Goal: Task Accomplishment & Management: Manage account settings

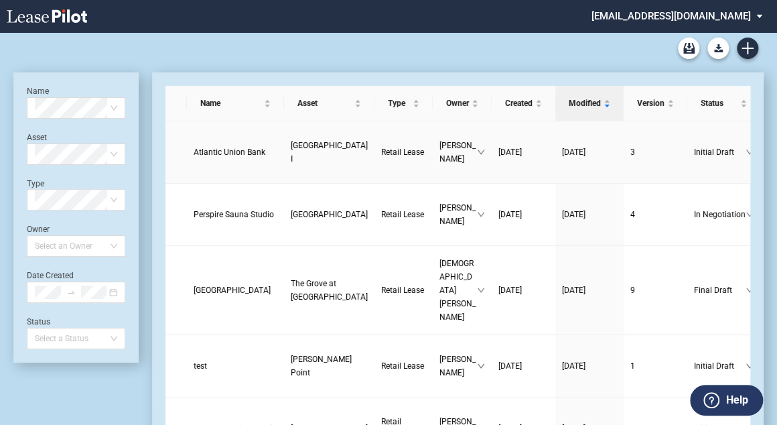
click at [225, 150] on link "Atlantic Union Bank" at bounding box center [236, 151] width 84 height 13
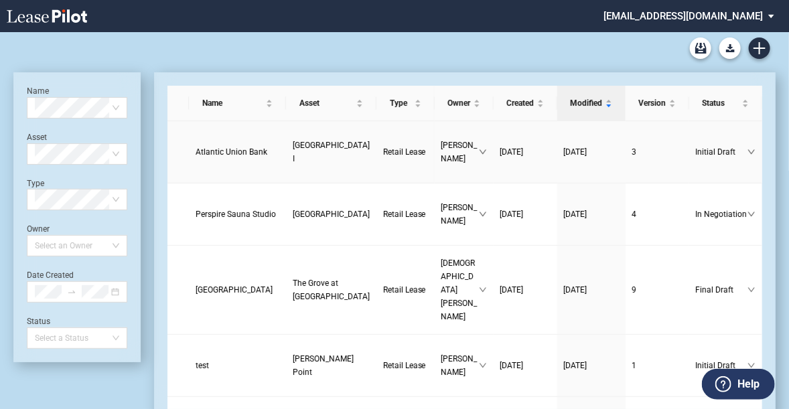
click at [214, 147] on span "Atlantic Union Bank" at bounding box center [232, 151] width 72 height 9
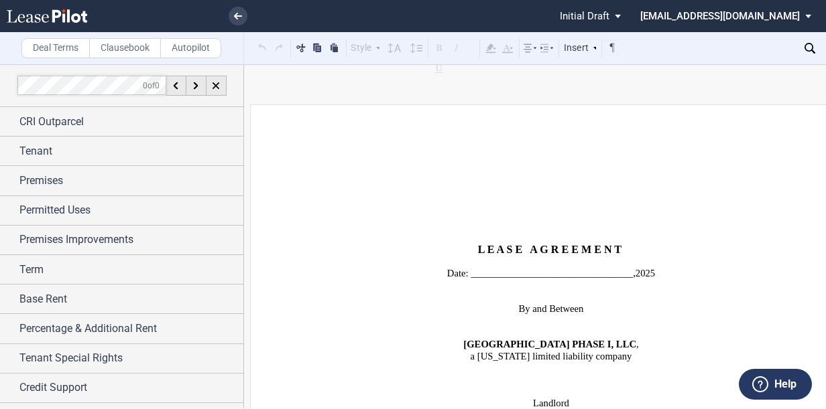
scroll to position [107, 0]
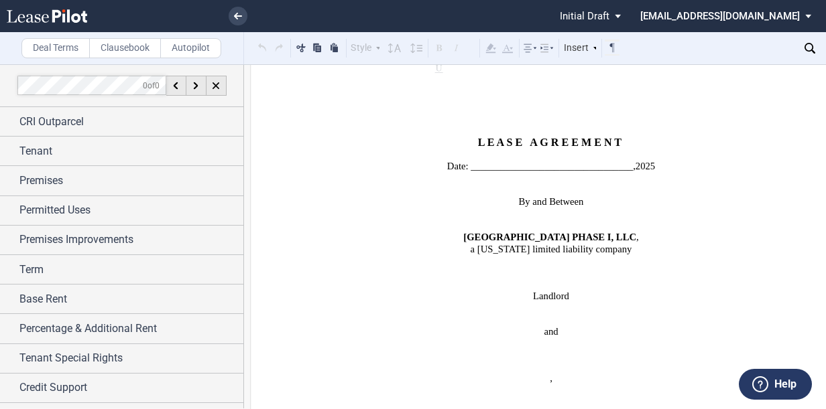
drag, startPoint x: 825, startPoint y: 99, endPoint x: 853, endPoint y: 98, distance: 28.2
click at [795, 98] on html ".bocls-1{fill:#26354a;fill-rule:evenodd} Loading... × Pending... Pending... Ini…" at bounding box center [413, 204] width 826 height 409
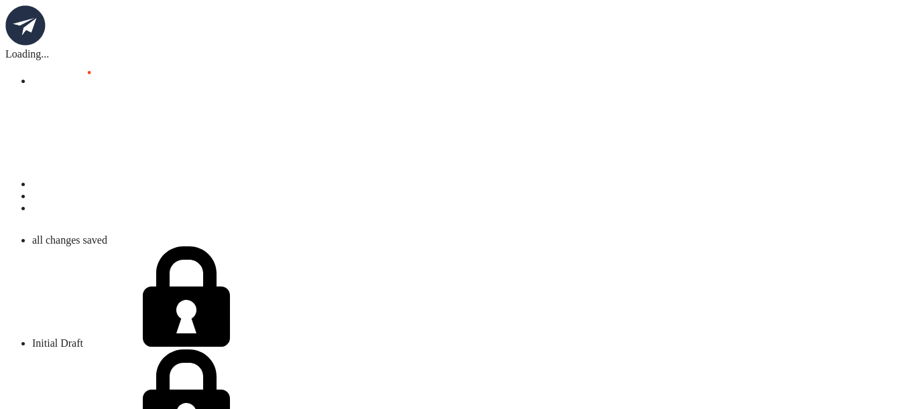
scroll to position [20511, 0]
drag, startPoint x: 450, startPoint y: 174, endPoint x: 384, endPoint y: 184, distance: 67.0
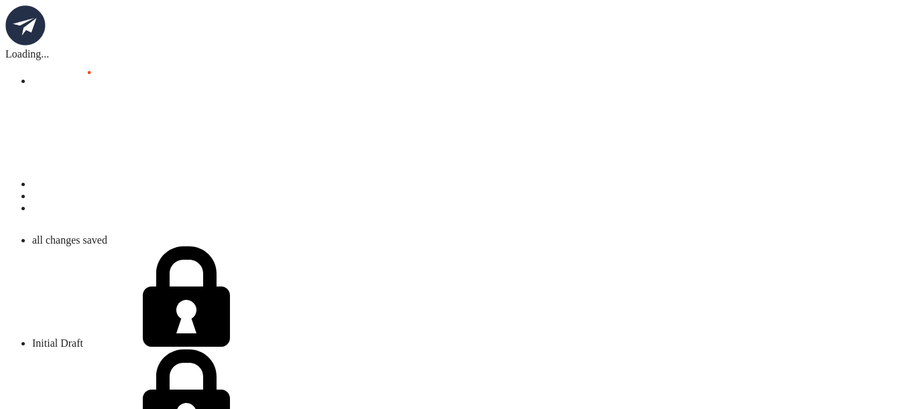
scroll to position [34643, 0]
drag, startPoint x: 450, startPoint y: 243, endPoint x: 430, endPoint y: 234, distance: 21.6
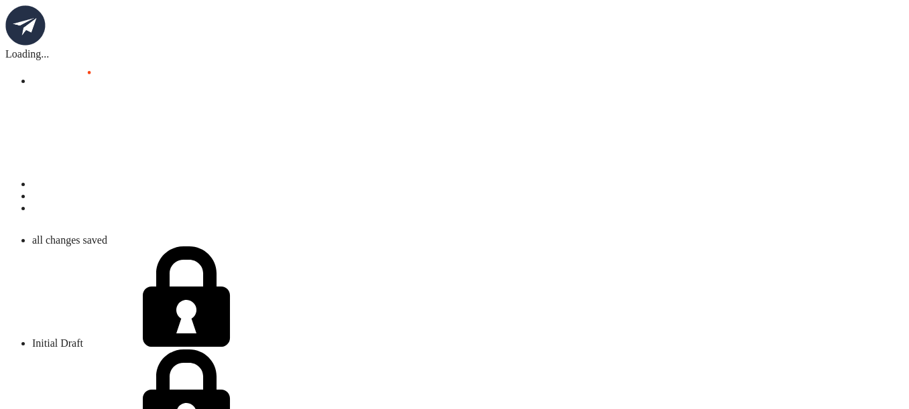
scroll to position [9260, 0]
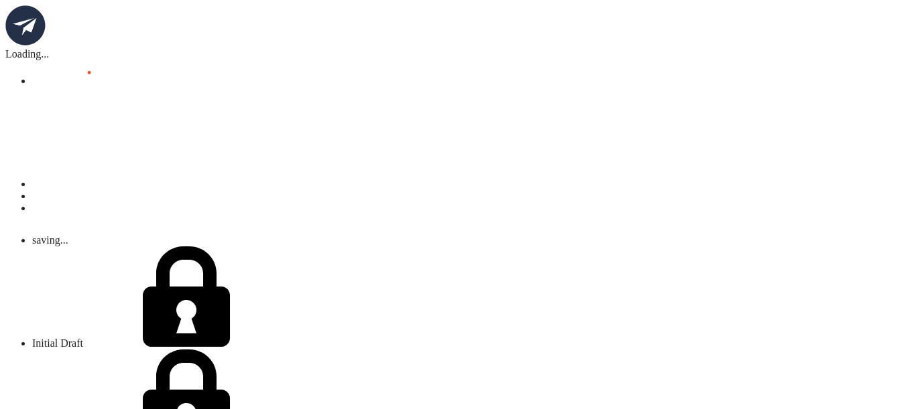
scroll to position [8456, 0]
drag, startPoint x: 655, startPoint y: 253, endPoint x: 263, endPoint y: 46, distance: 442.8
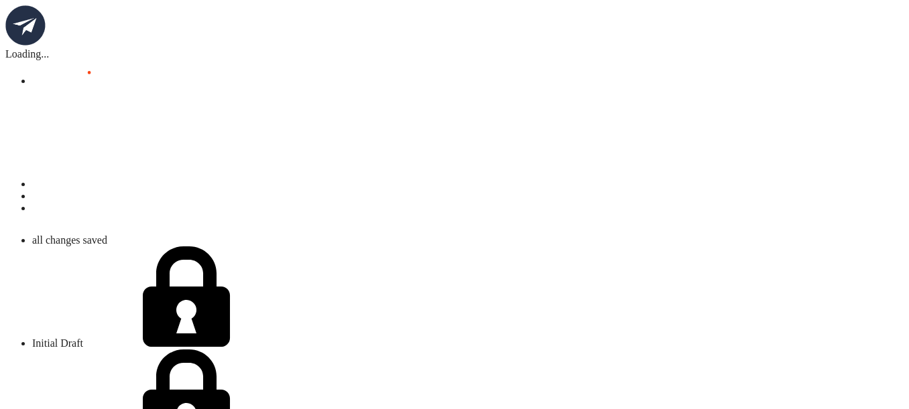
scroll to position [8131, 0]
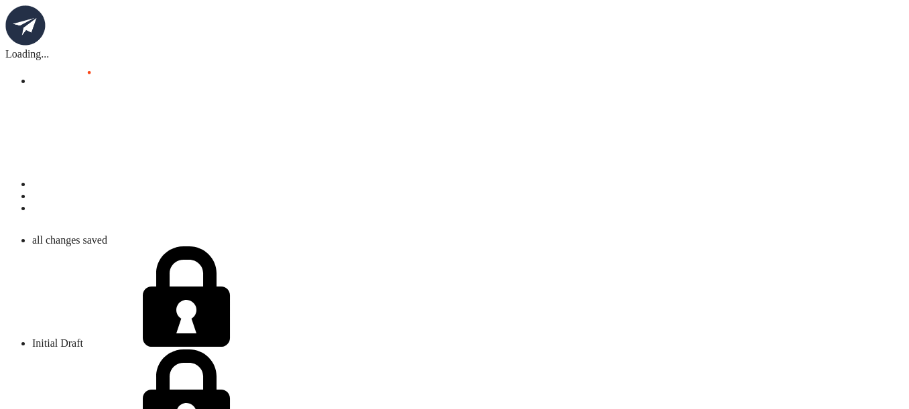
drag, startPoint x: 311, startPoint y: 164, endPoint x: 347, endPoint y: 265, distance: 106.8
copy span "The foregoing to the contrary notwithstanding, unless mandated by Legal Require…"
drag, startPoint x: 627, startPoint y: 76, endPoint x: 327, endPoint y: 185, distance: 318.9
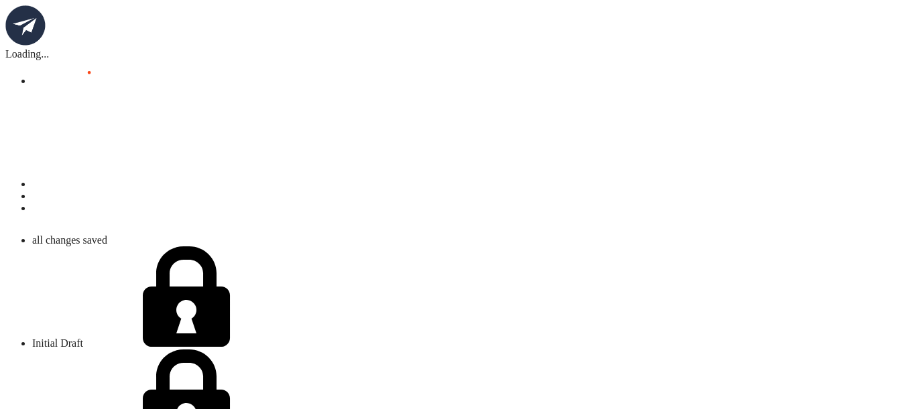
scroll to position [8131, 0]
drag, startPoint x: 635, startPoint y: 248, endPoint x: 615, endPoint y: 259, distance: 22.8
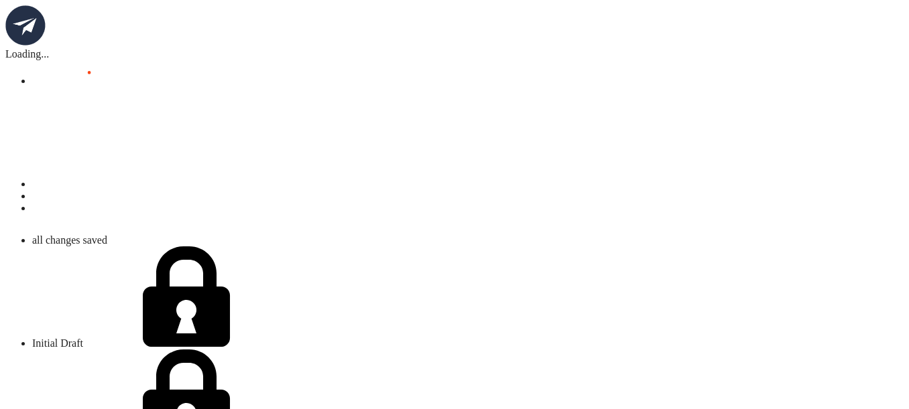
drag, startPoint x: 670, startPoint y: 355, endPoint x: 577, endPoint y: 367, distance: 93.3
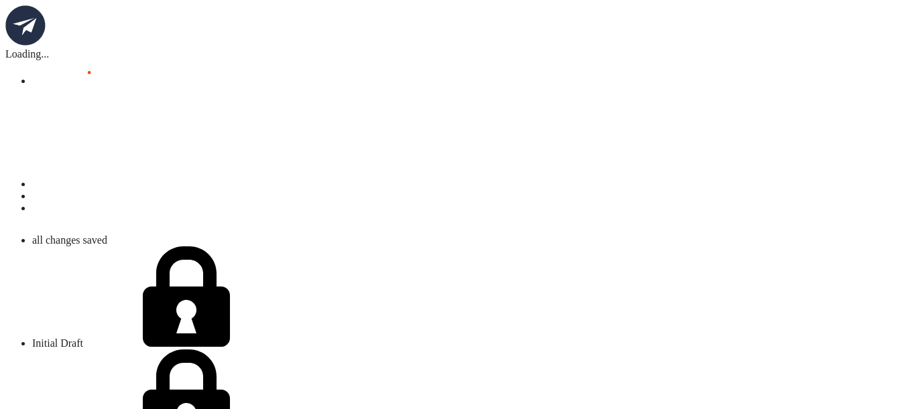
scroll to position [8077, 0]
drag, startPoint x: 554, startPoint y: 336, endPoint x: 856, endPoint y: 336, distance: 302.3
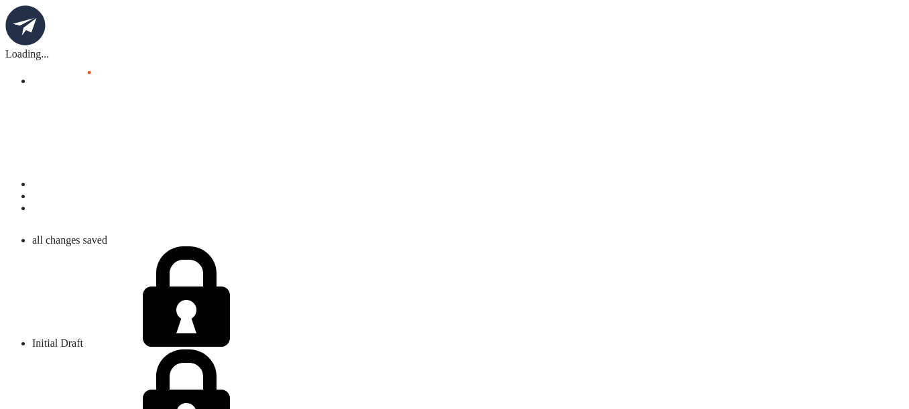
drag, startPoint x: 651, startPoint y: 225, endPoint x: 667, endPoint y: 246, distance: 27.2
drag, startPoint x: 651, startPoint y: 242, endPoint x: 305, endPoint y: 49, distance: 396.6
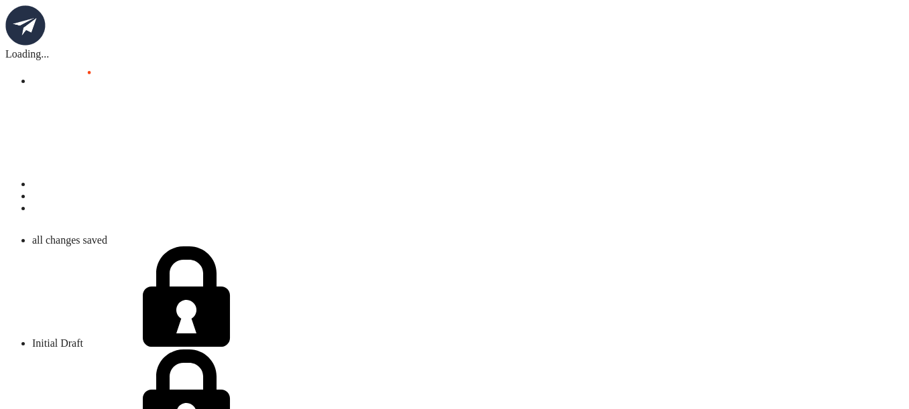
drag, startPoint x: 479, startPoint y: 302, endPoint x: 421, endPoint y: 302, distance: 58.3
drag, startPoint x: 491, startPoint y: 330, endPoint x: 535, endPoint y: 316, distance: 46.2
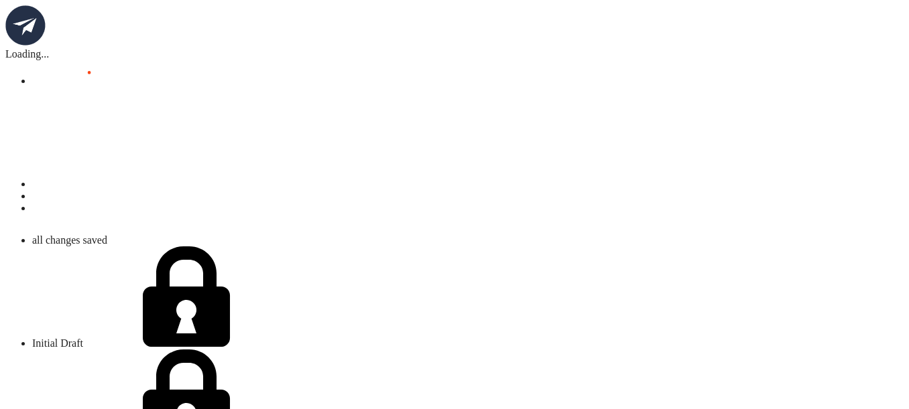
drag, startPoint x: 592, startPoint y: 328, endPoint x: 430, endPoint y: 332, distance: 162.9
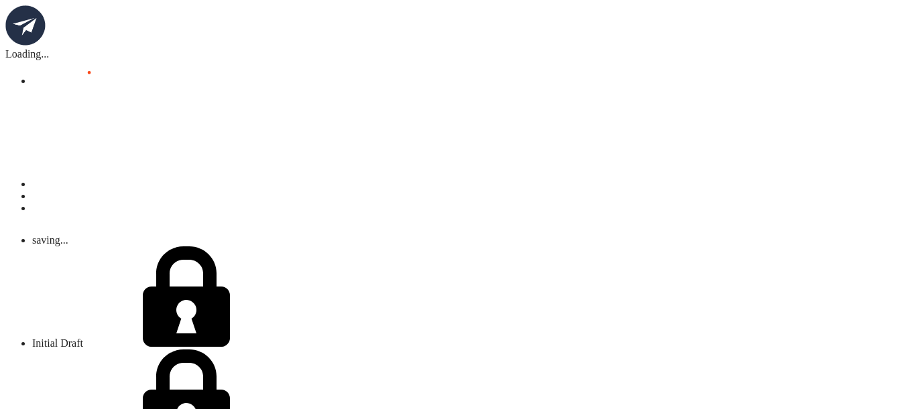
drag, startPoint x: 595, startPoint y: 326, endPoint x: 624, endPoint y: 323, distance: 28.9
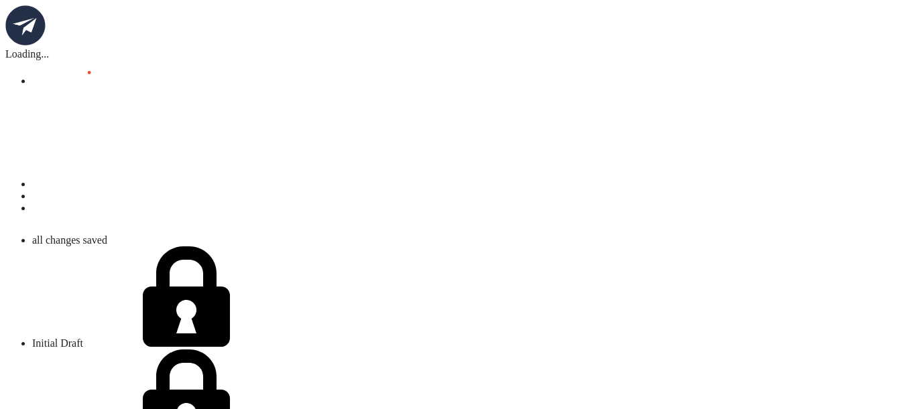
drag, startPoint x: 679, startPoint y: 226, endPoint x: 425, endPoint y: 325, distance: 272.7
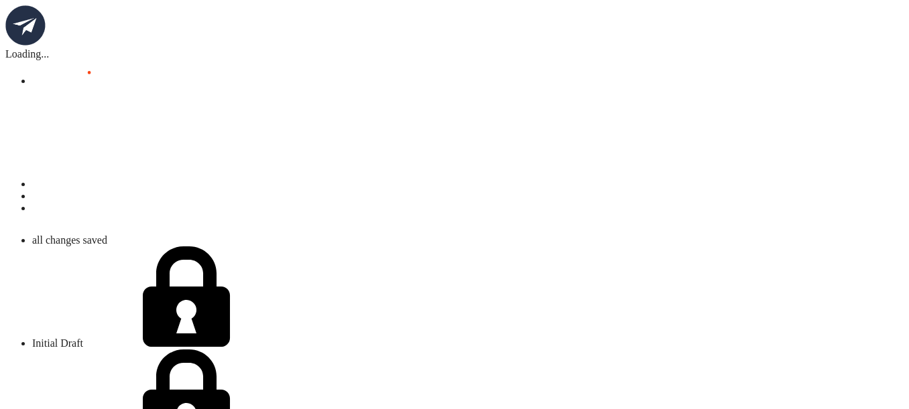
copy span "The foregoing to the contrary notwithstanding, unless mandated by Legal Require…"
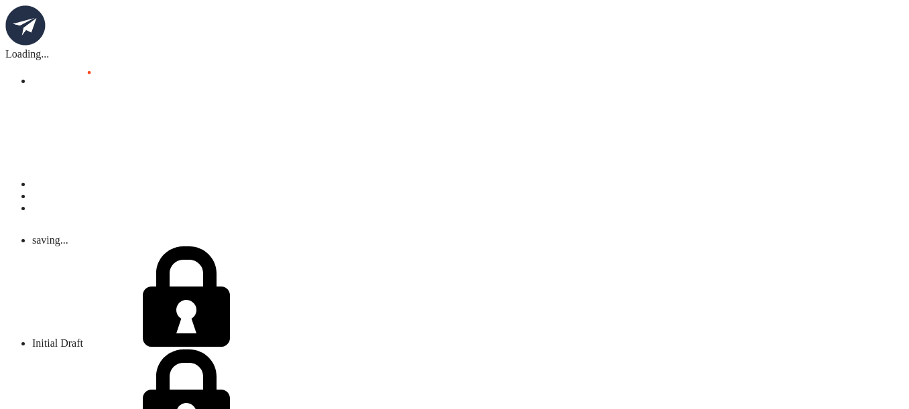
drag, startPoint x: 584, startPoint y: 329, endPoint x: 607, endPoint y: 329, distance: 22.1
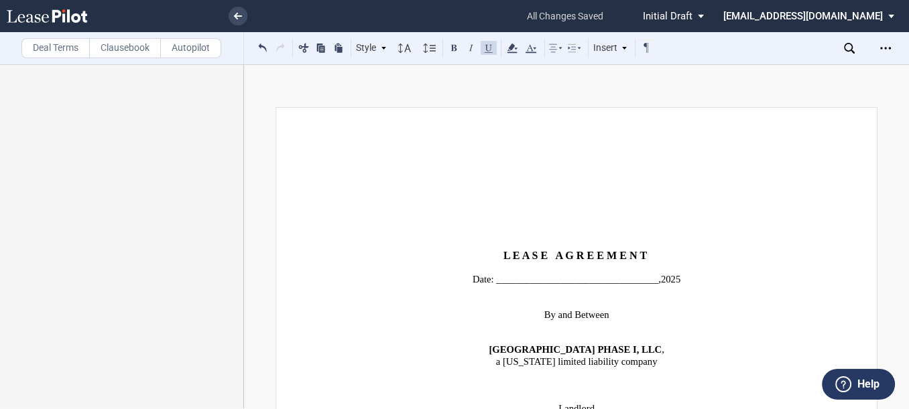
scroll to position [1650, 0]
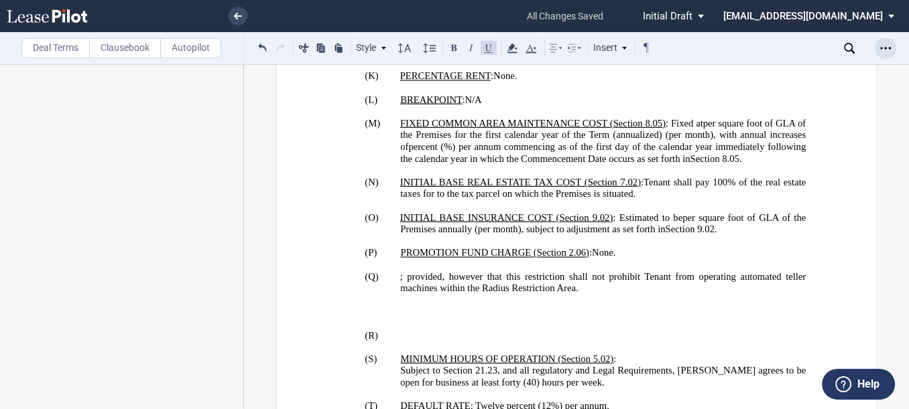
click at [883, 44] on icon "Open Lease options menu" at bounding box center [885, 48] width 11 height 11
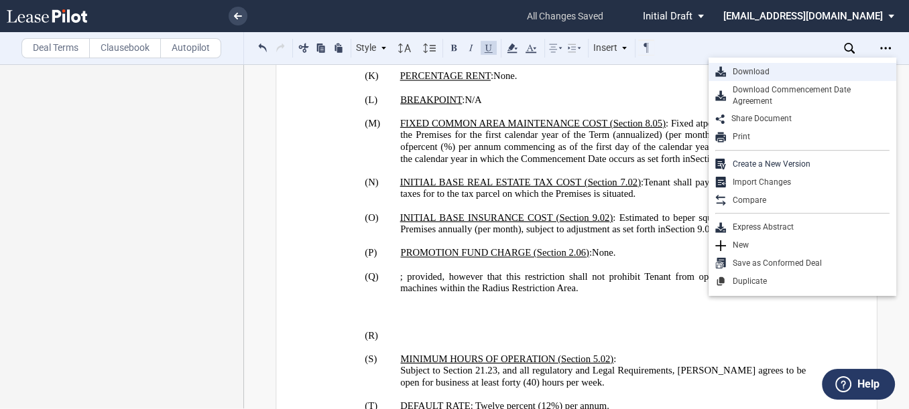
click at [800, 70] on div "Download" at bounding box center [808, 71] width 164 height 11
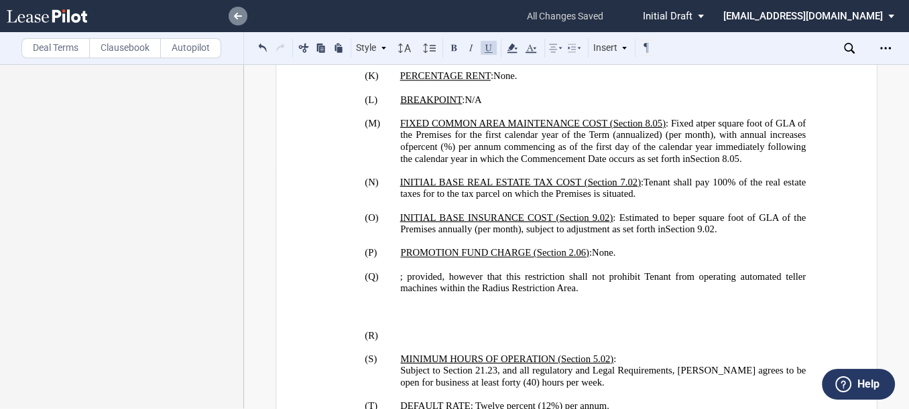
click at [237, 13] on icon at bounding box center [238, 16] width 8 height 7
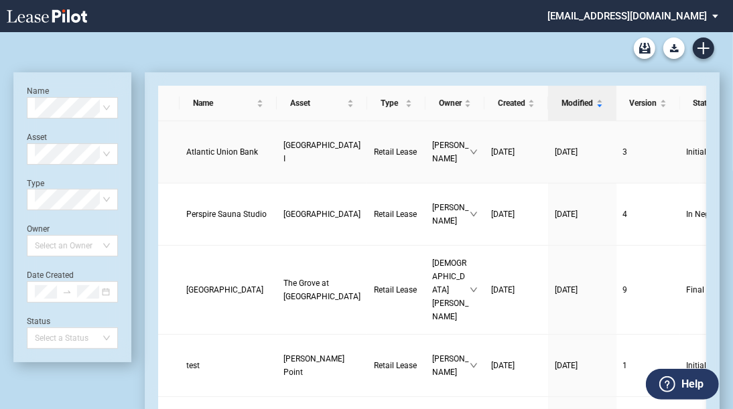
click at [213, 145] on link "Atlantic Union Bank" at bounding box center [228, 151] width 84 height 13
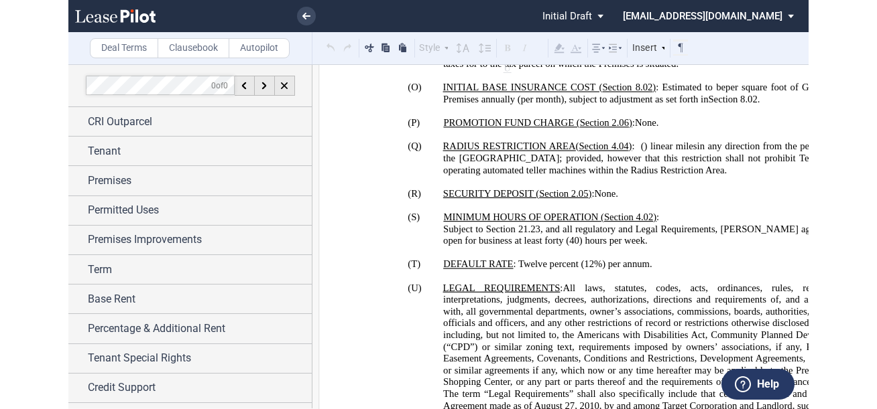
scroll to position [1769, 0]
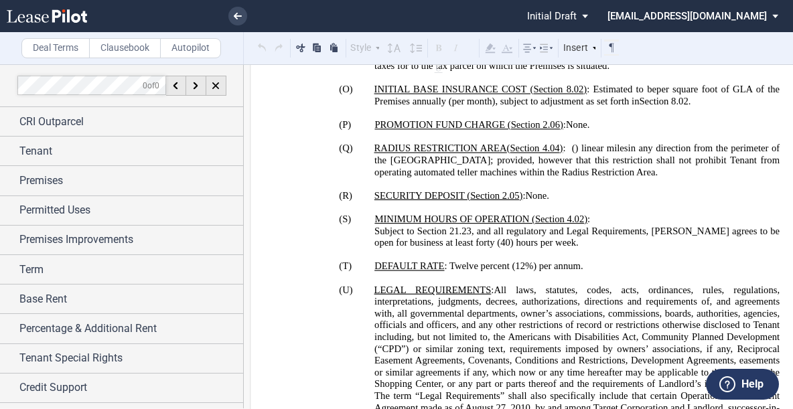
click at [615, 143] on span ") linear mile" at bounding box center [600, 148] width 49 height 11
click at [580, 190] on p "(R) SECURITY DEPOSIT ( ﻿ Section 2.05 ﻿ ) : ﻿ ﻿ and ﻿ ﻿ /100 Dollar s ( ﻿ ﻿ ) t…" at bounding box center [577, 196] width 405 height 12
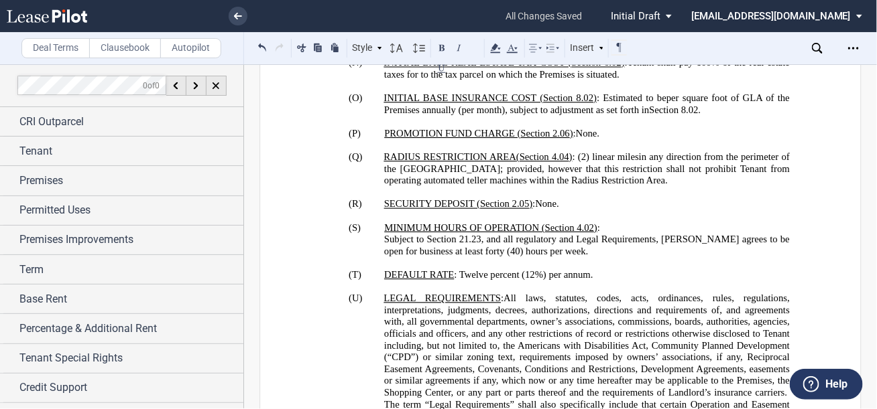
drag, startPoint x: 870, startPoint y: 78, endPoint x: 863, endPoint y: 128, distance: 50.0
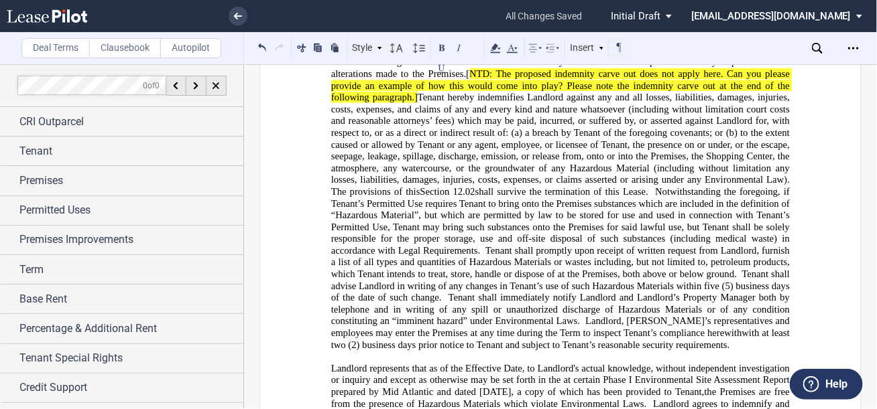
scroll to position [12696, 0]
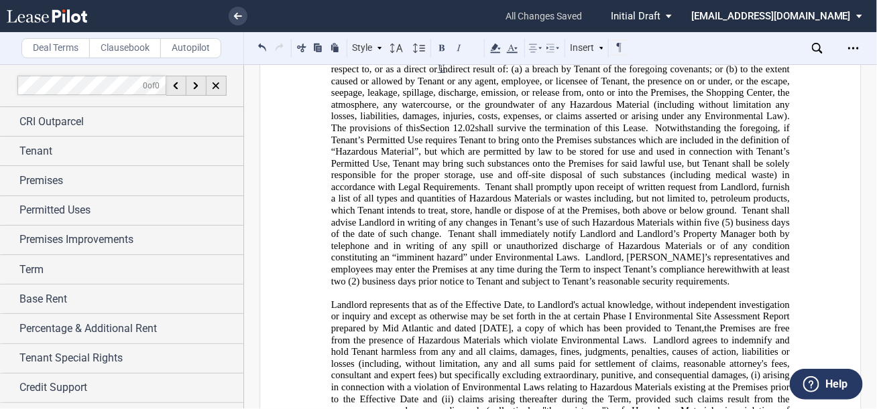
drag, startPoint x: 429, startPoint y: 164, endPoint x: 436, endPoint y: 159, distance: 8.7
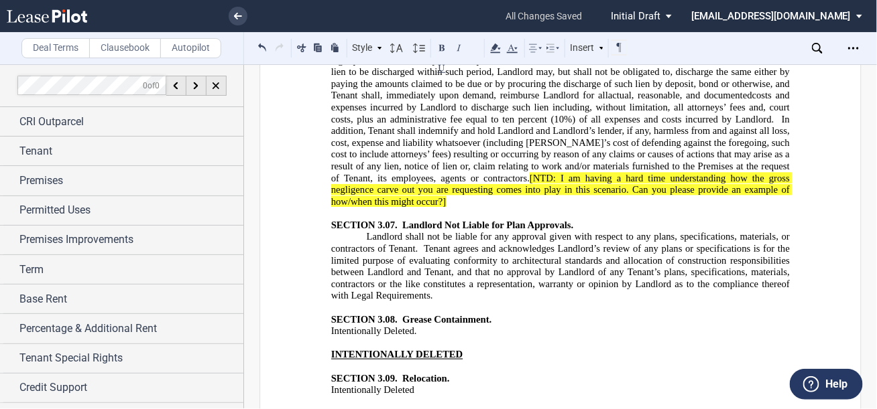
scroll to position [5531, 0]
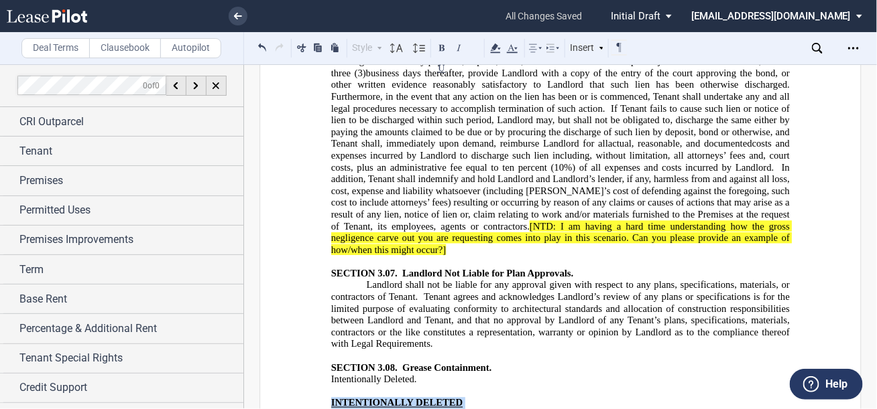
drag, startPoint x: 324, startPoint y: 199, endPoint x: 501, endPoint y: 261, distance: 187.6
copy div "INTENTIONALLY DELETED !!SET_LEVEL_1!! !!ARTICLE_LEVEL_2!! SECTION 3.09. Relocat…"
click at [235, 16] on use at bounding box center [238, 16] width 8 height 7
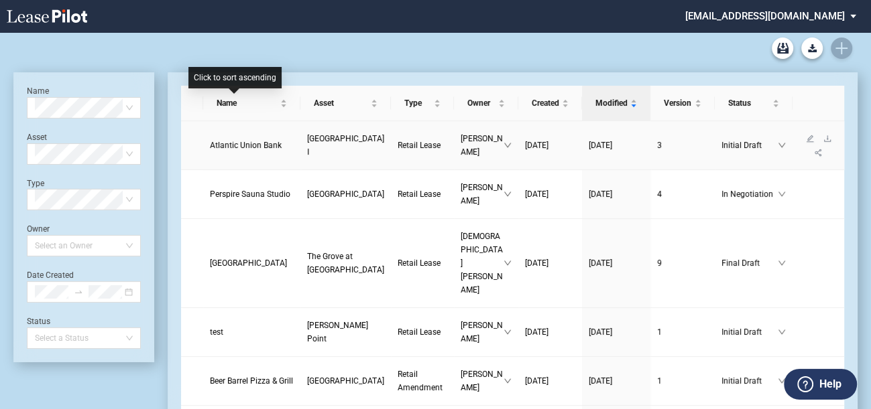
click at [229, 141] on span "Atlantic Union Bank" at bounding box center [246, 145] width 72 height 9
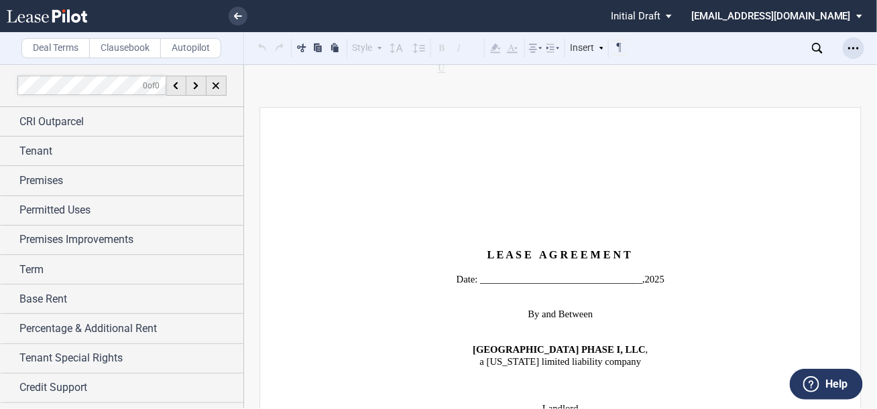
click at [853, 50] on icon "Open Lease options menu" at bounding box center [853, 48] width 11 height 11
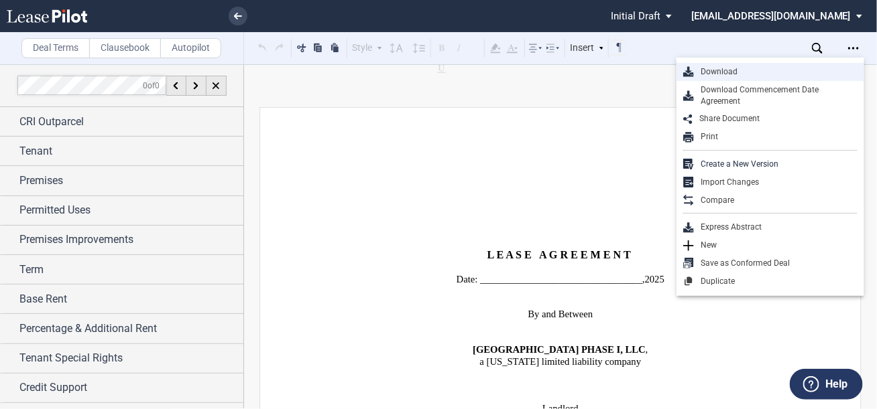
click at [771, 74] on div "Download" at bounding box center [776, 71] width 164 height 11
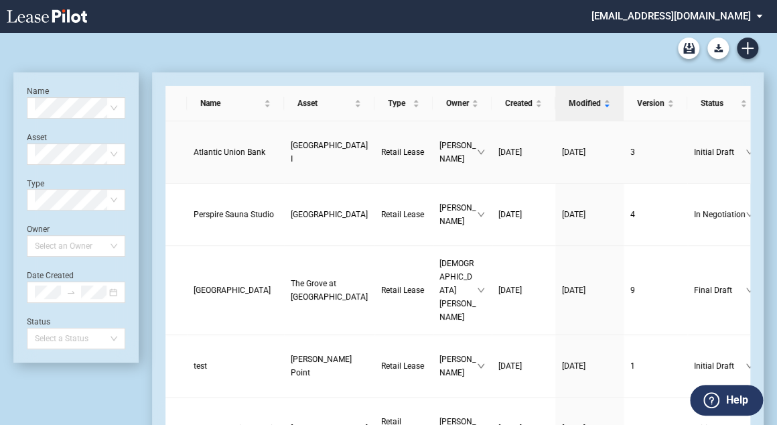
click at [217, 156] on span "Atlantic Union Bank" at bounding box center [230, 151] width 72 height 9
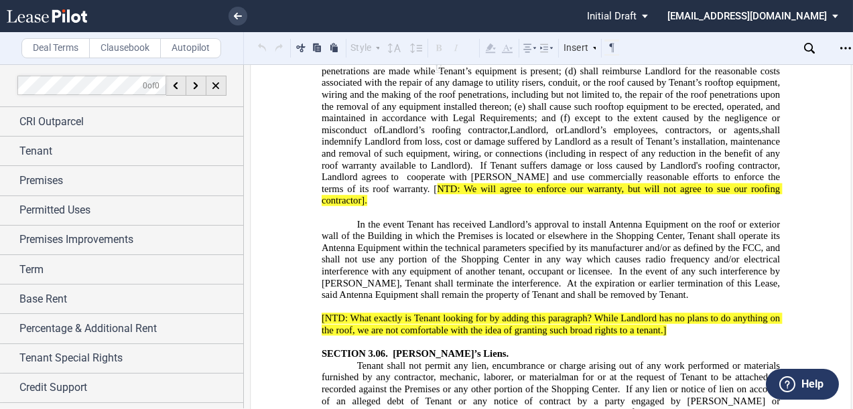
scroll to position [5576, 0]
